Goal: Task Accomplishment & Management: Manage account settings

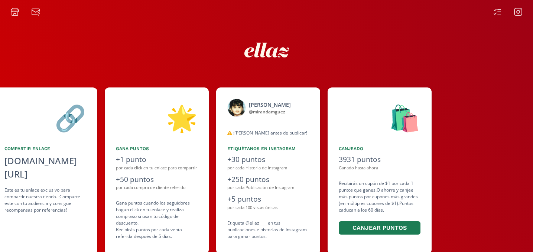
scroll to position [0, 445]
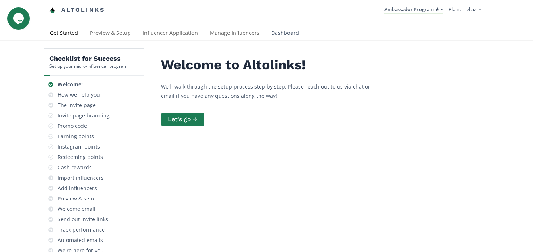
click at [279, 31] on link "Dashboard" at bounding box center [285, 33] width 40 height 15
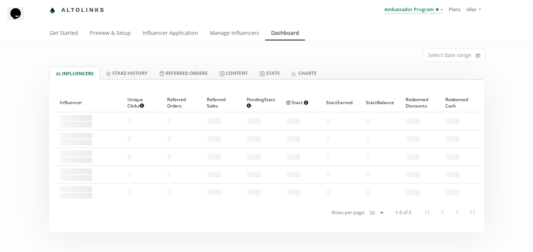
click at [406, 9] on link "Ambassador Program ★" at bounding box center [413, 10] width 58 height 8
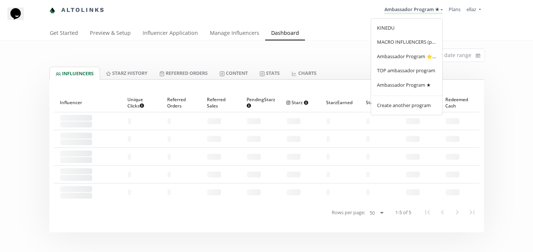
click at [279, 61] on div "Select date range" at bounding box center [266, 54] width 445 height 26
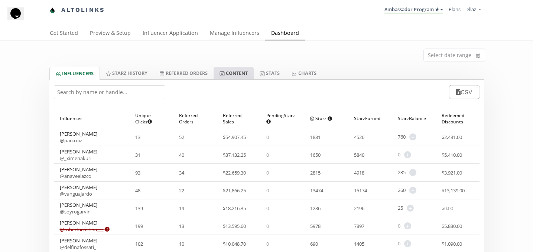
click at [235, 75] on link "Content" at bounding box center [233, 73] width 40 height 13
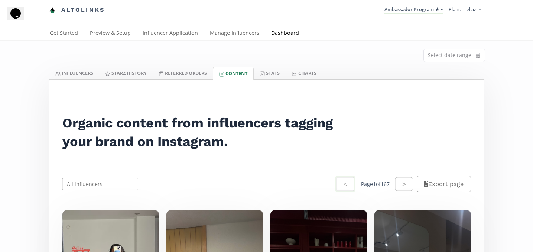
click at [82, 188] on input "text" at bounding box center [100, 184] width 78 height 14
click at [97, 211] on div "Catalina Vergara" at bounding box center [100, 212] width 75 height 13
type input "Catalina Vergara"
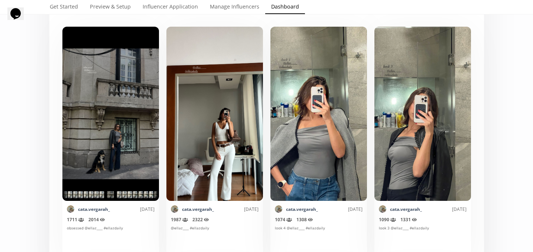
scroll to position [181, 0]
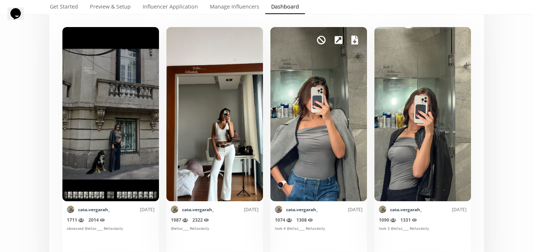
click at [353, 42] on icon at bounding box center [354, 40] width 7 height 9
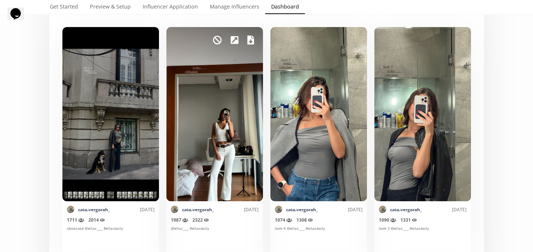
click at [250, 42] on icon at bounding box center [250, 40] width 7 height 9
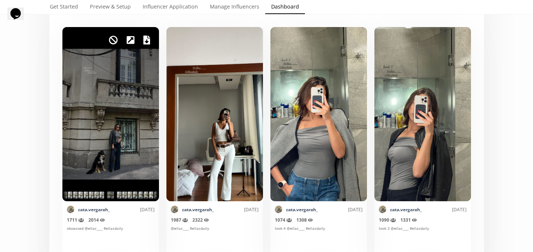
click at [146, 42] on icon at bounding box center [146, 40] width 7 height 9
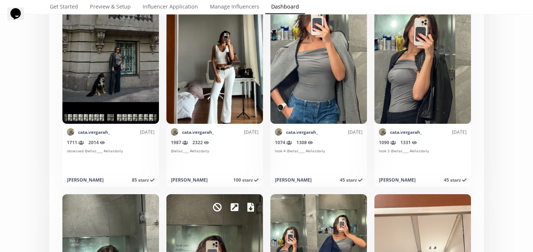
scroll to position [341, 0]
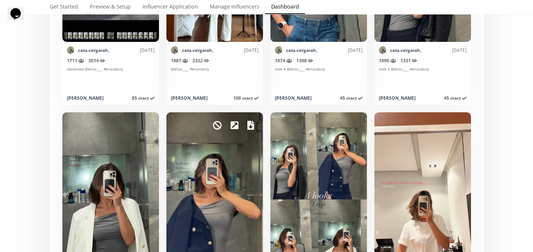
click at [251, 129] on icon at bounding box center [250, 125] width 7 height 9
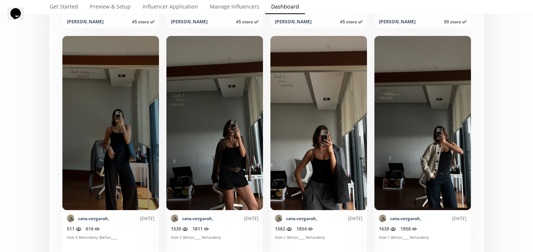
scroll to position [661, 0]
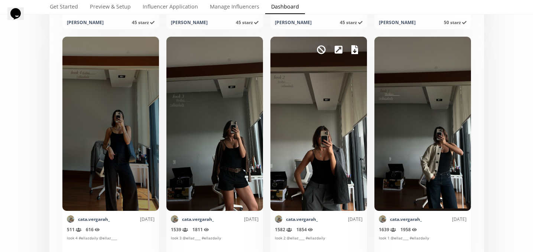
click at [351, 49] on icon at bounding box center [354, 49] width 7 height 9
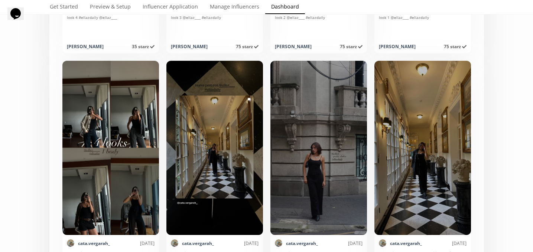
scroll to position [883, 0]
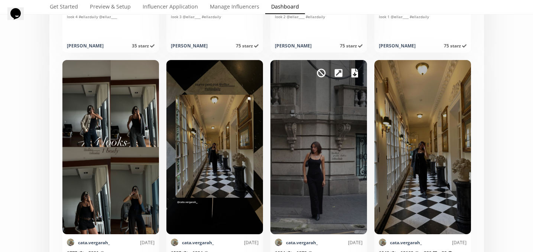
click at [354, 76] on icon at bounding box center [354, 73] width 7 height 9
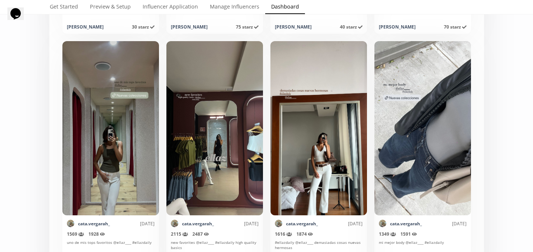
scroll to position [1643, 0]
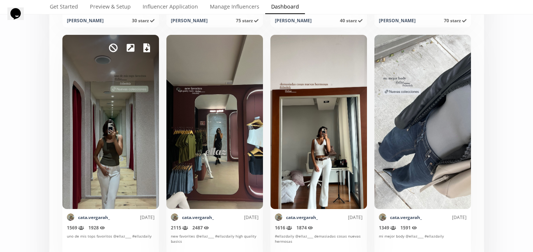
click at [145, 51] on icon at bounding box center [146, 47] width 7 height 9
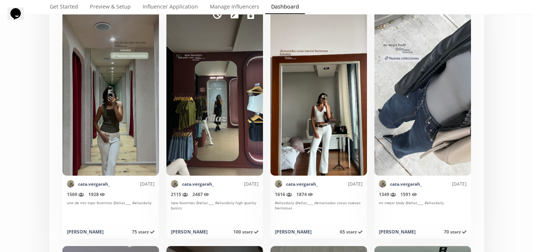
scroll to position [1640, 0]
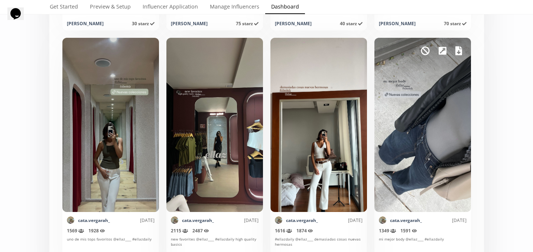
click at [457, 55] on icon at bounding box center [458, 50] width 7 height 9
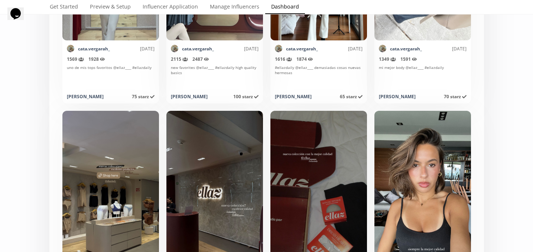
scroll to position [1866, 0]
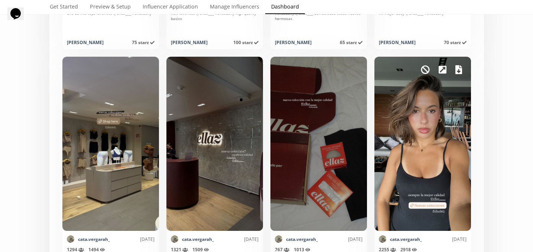
click at [463, 68] on div "Mark as invalid so that no points awarded." at bounding box center [422, 144] width 96 height 174
click at [458, 71] on icon at bounding box center [458, 69] width 7 height 9
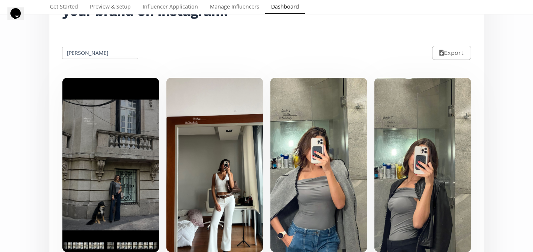
scroll to position [0, 0]
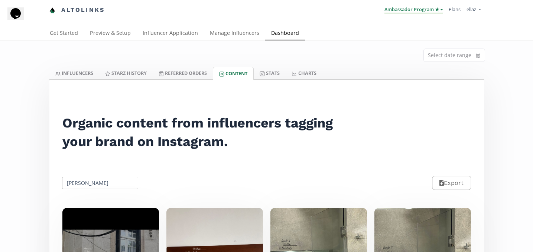
click at [413, 10] on link "Ambassador Program ★" at bounding box center [413, 10] width 58 height 8
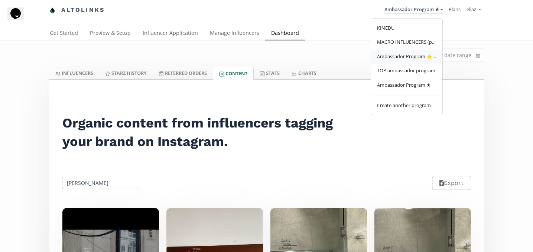
click at [417, 62] on link "Ambassador Program ⭐️⭐️" at bounding box center [406, 57] width 71 height 14
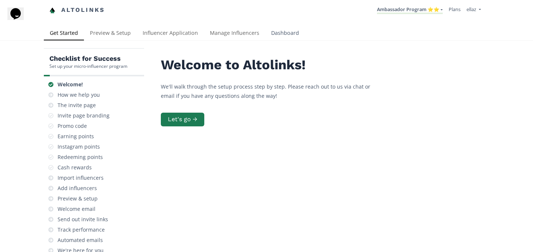
click at [292, 38] on link "Dashboard" at bounding box center [285, 33] width 40 height 15
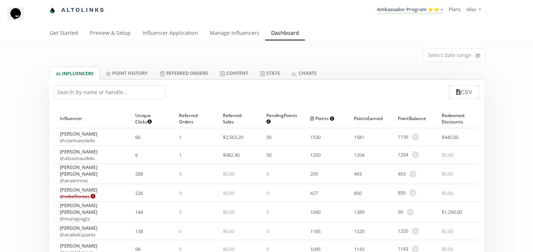
click at [144, 97] on input "text" at bounding box center [109, 92] width 111 height 14
click at [239, 70] on link "Content" at bounding box center [234, 73] width 40 height 13
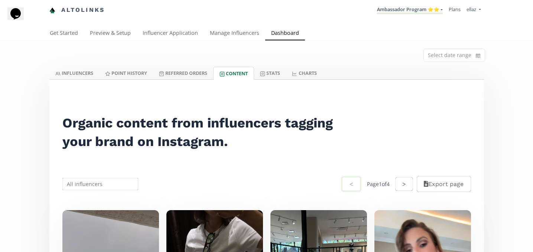
click at [103, 182] on input "text" at bounding box center [100, 184] width 78 height 14
click at [107, 196] on div "Valeria Gonzalez" at bounding box center [100, 198] width 75 height 13
type input "Valeria Gonzalez"
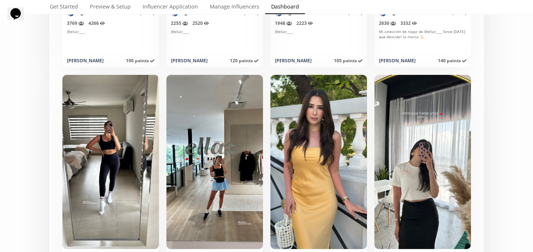
scroll to position [400, 0]
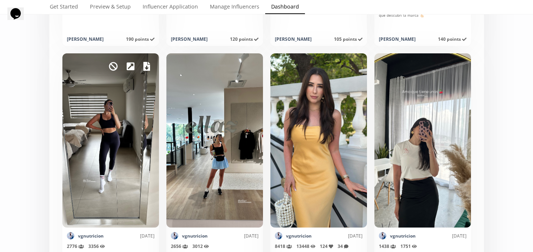
click at [146, 70] on icon at bounding box center [146, 66] width 7 height 9
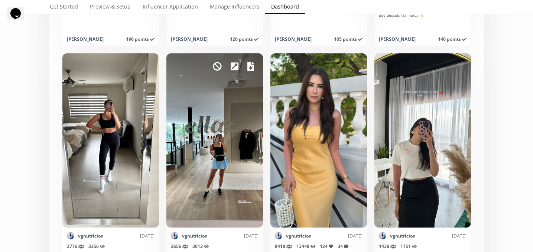
click at [252, 71] on icon at bounding box center [250, 66] width 7 height 9
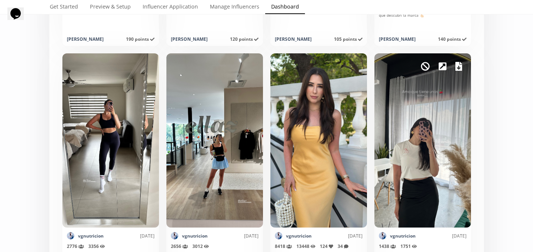
click at [460, 67] on icon at bounding box center [458, 66] width 7 height 9
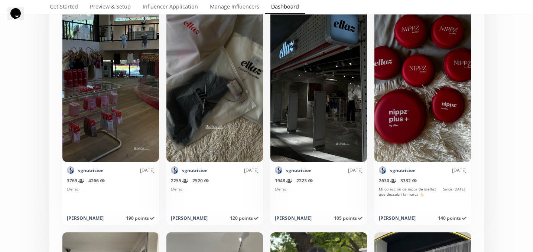
scroll to position [155, 0]
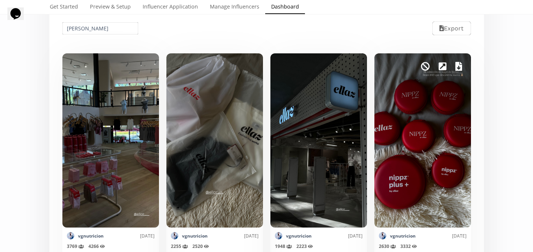
click at [461, 66] on icon at bounding box center [458, 66] width 7 height 9
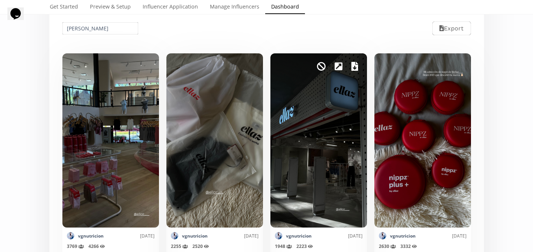
click at [353, 66] on icon at bounding box center [354, 66] width 7 height 9
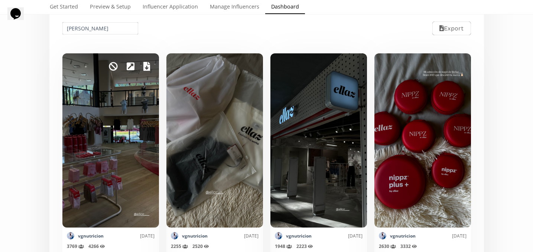
click at [147, 71] on link at bounding box center [146, 66] width 7 height 13
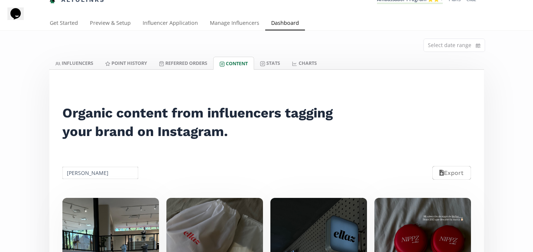
scroll to position [4, 0]
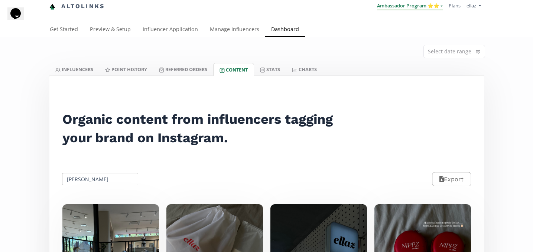
click at [426, 4] on link "Ambassador Program ⭐️⭐️" at bounding box center [410, 6] width 66 height 8
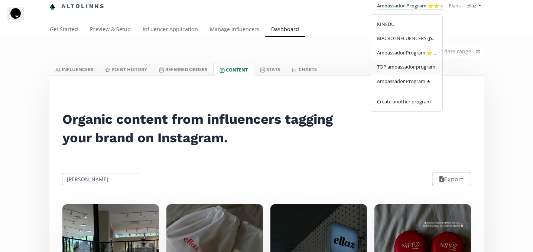
click at [410, 65] on span "TOP ambassador program" at bounding box center [406, 66] width 58 height 7
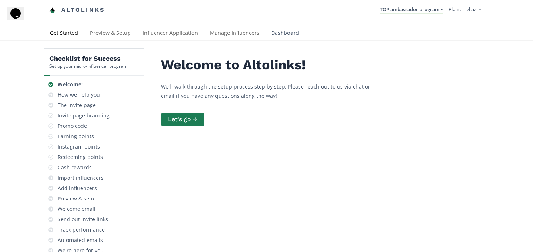
click at [287, 31] on link "Dashboard" at bounding box center [285, 33] width 40 height 15
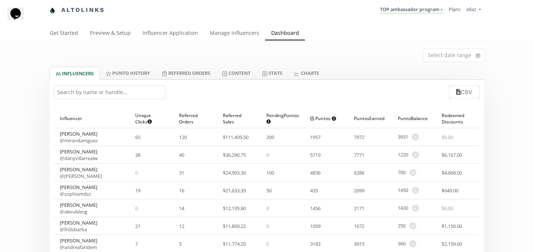
click at [129, 82] on div "CSV" at bounding box center [266, 92] width 434 height 25
click at [130, 86] on input "text" at bounding box center [109, 92] width 111 height 14
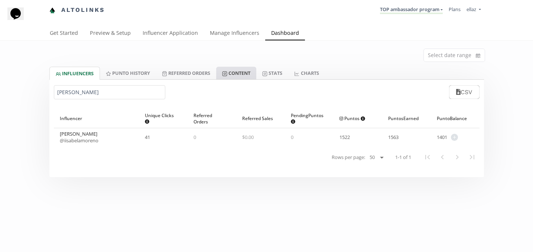
type input "isabela m"
click at [243, 74] on link "Content" at bounding box center [236, 73] width 40 height 13
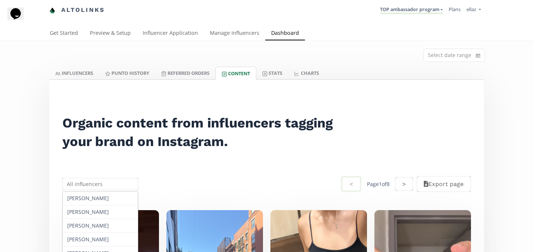
click at [104, 187] on input "text" at bounding box center [100, 184] width 78 height 14
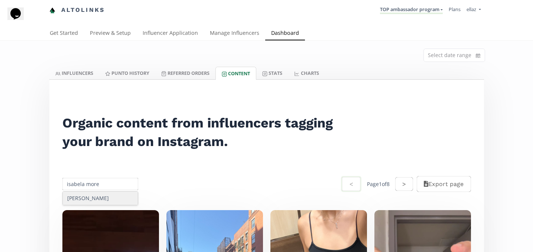
click at [111, 203] on div "Isabela Moreno" at bounding box center [100, 198] width 75 height 13
type input "Isabela Moreno"
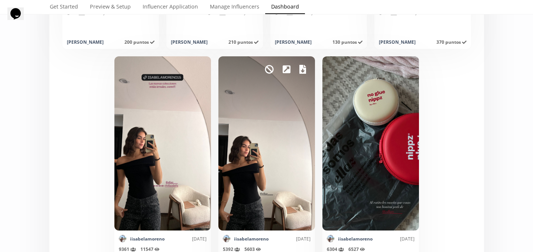
scroll to position [392, 0]
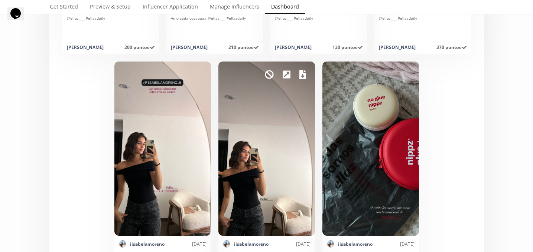
click at [306, 73] on div "Mark as invalid so that no points awarded." at bounding box center [266, 149] width 96 height 174
click at [299, 77] on icon at bounding box center [302, 74] width 7 height 9
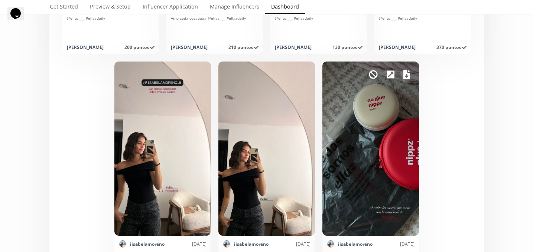
click at [407, 75] on icon at bounding box center [406, 74] width 7 height 9
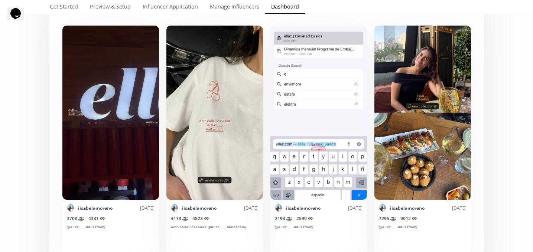
scroll to position [182, 0]
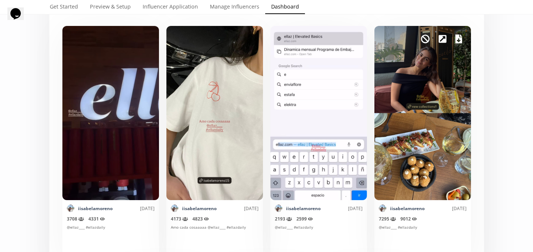
click at [460, 40] on icon at bounding box center [458, 39] width 7 height 9
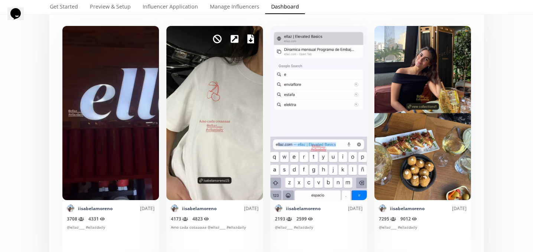
click at [250, 41] on icon at bounding box center [250, 39] width 7 height 9
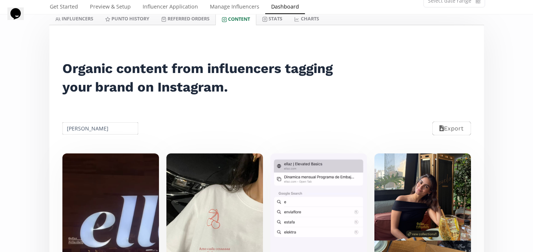
scroll to position [0, 0]
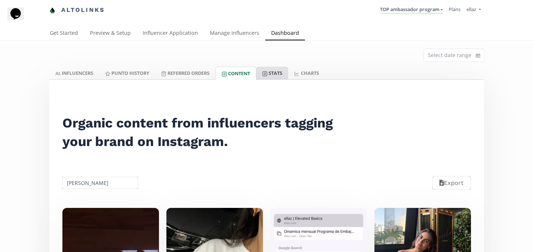
click at [275, 79] on link "Stats" at bounding box center [272, 73] width 32 height 13
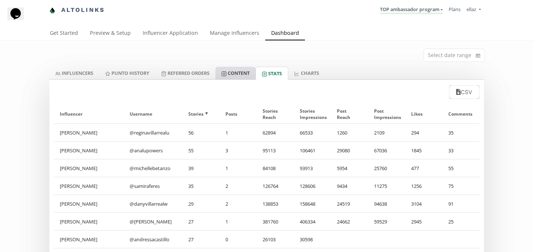
click at [235, 69] on link "Content" at bounding box center [235, 73] width 40 height 13
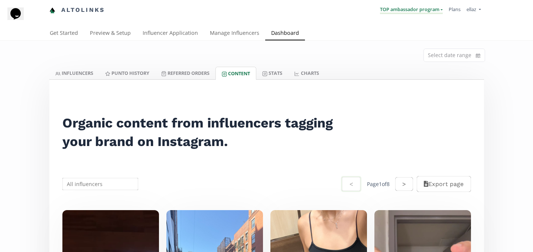
click at [392, 13] on link "TOP ambassador program" at bounding box center [411, 10] width 63 height 8
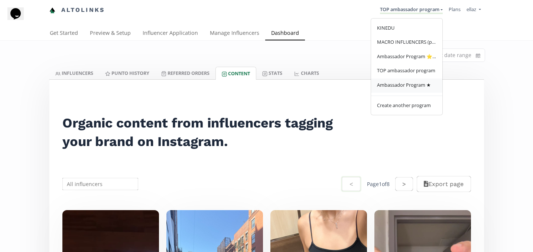
click at [396, 85] on span "Ambassador Program ★" at bounding box center [404, 85] width 54 height 7
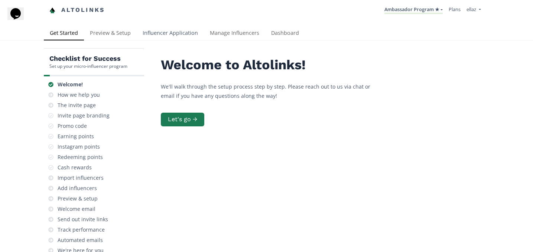
click at [160, 30] on link "Influencer Application" at bounding box center [170, 33] width 67 height 15
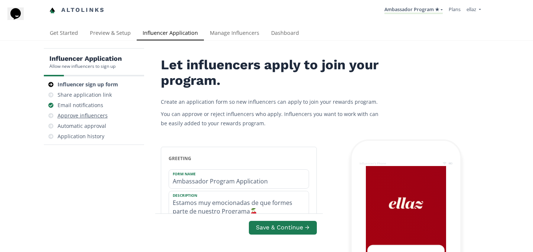
click at [105, 118] on div "Approve influencers" at bounding box center [83, 115] width 50 height 7
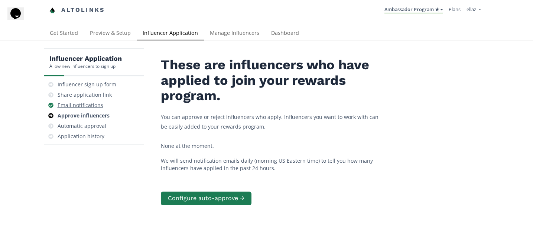
click at [79, 107] on div "Email notifications" at bounding box center [81, 105] width 46 height 7
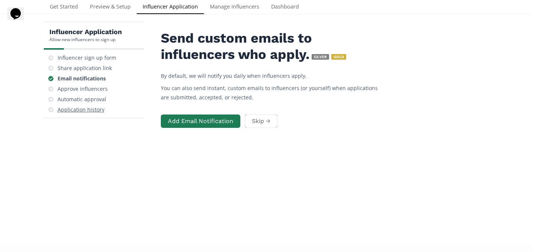
scroll to position [30, 0]
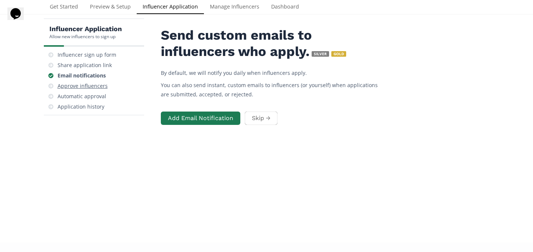
click at [83, 87] on div "Approve influencers" at bounding box center [83, 85] width 50 height 7
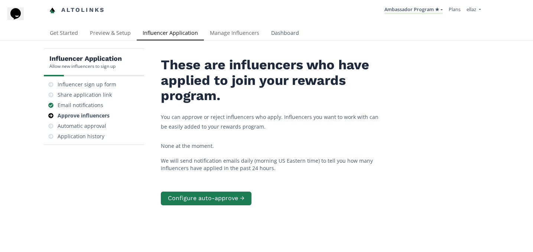
click at [284, 30] on link "Dashboard" at bounding box center [285, 33] width 40 height 15
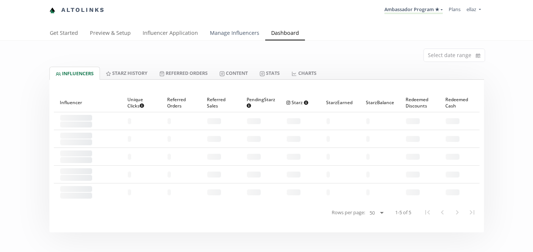
click at [230, 32] on link "Manage Influencers" at bounding box center [234, 33] width 61 height 15
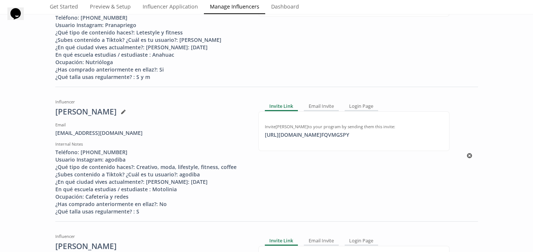
scroll to position [750, 0]
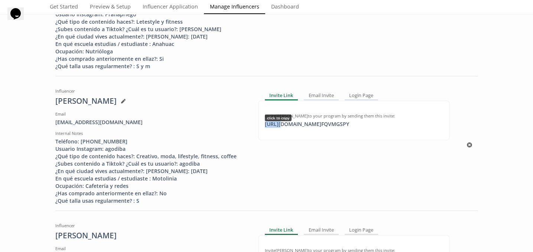
click at [279, 128] on div "https://app.altolinks.com/invite/ FQVMGSPY click to copy" at bounding box center [306, 124] width 93 height 7
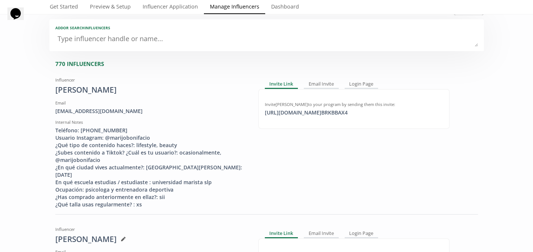
scroll to position [0, 0]
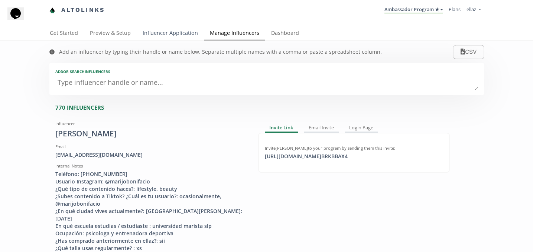
click at [167, 36] on link "Influencer Application" at bounding box center [170, 33] width 67 height 15
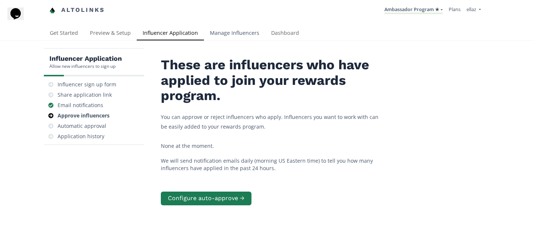
click at [229, 34] on link "Manage Influencers" at bounding box center [234, 33] width 61 height 15
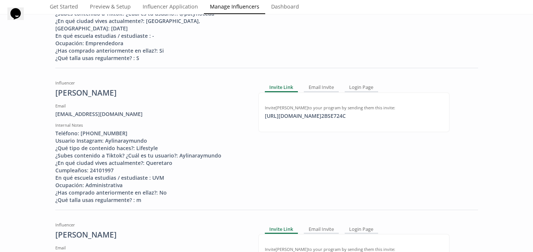
scroll to position [335, 0]
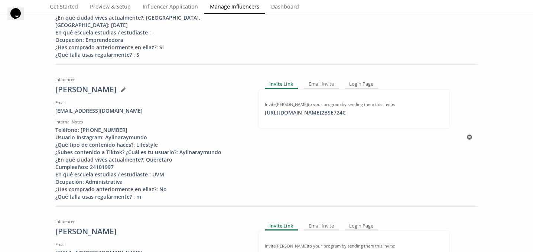
click at [308, 108] on div "Invite [PERSON_NAME] to your program by sending them this invite: [URL][DOMAIN_…" at bounding box center [354, 109] width 178 height 15
click at [311, 112] on div "[URL][DOMAIN_NAME] 2BSE724C copied" at bounding box center [305, 112] width 90 height 7
copy div "[URL][PERSON_NAME]"
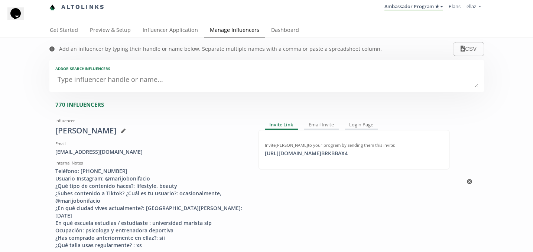
scroll to position [0, 0]
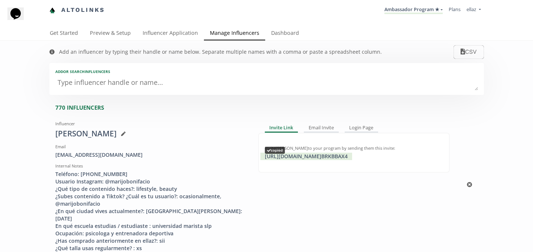
click at [321, 160] on div "[URL][DOMAIN_NAME] BRKBBAX4 copied" at bounding box center [306, 156] width 92 height 7
copy div "[URL][DOMAIN_NAME]"
click at [169, 29] on link "Influencer Application" at bounding box center [170, 33] width 67 height 15
